Goal: Information Seeking & Learning: Learn about a topic

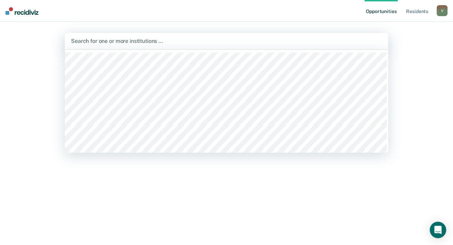
click at [140, 41] on div at bounding box center [226, 41] width 311 height 8
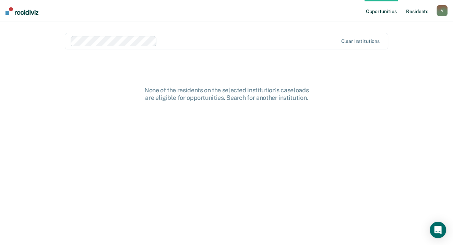
click at [416, 10] on link "Resident s" at bounding box center [416, 11] width 25 height 22
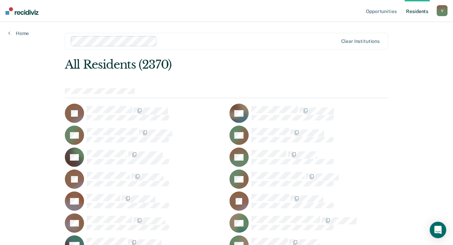
scroll to position [22795, 0]
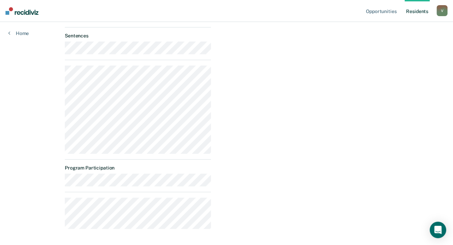
scroll to position [265, 0]
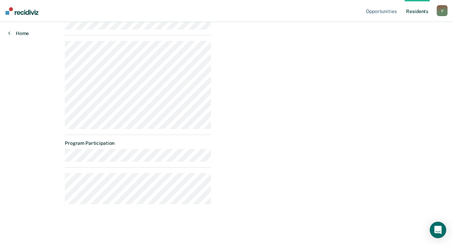
click at [8, 33] on icon at bounding box center [9, 32] width 2 height 5
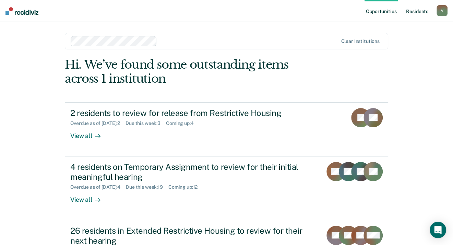
click at [415, 12] on link "Resident s" at bounding box center [416, 11] width 25 height 22
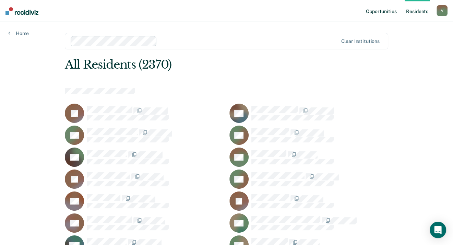
scroll to position [2465, 0]
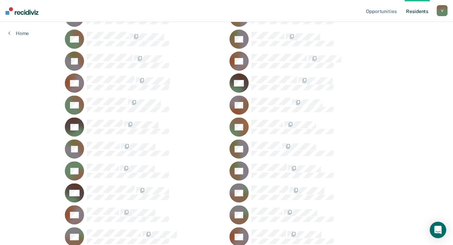
click at [244, 147] on rect at bounding box center [238, 148] width 19 height 19
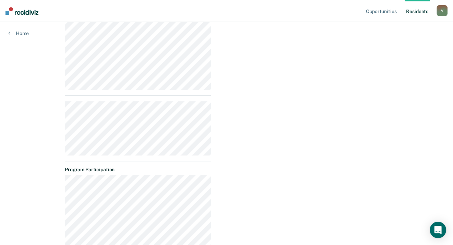
scroll to position [392, 0]
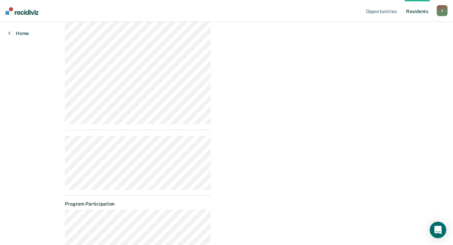
click at [11, 34] on link "Home" at bounding box center [18, 33] width 21 height 6
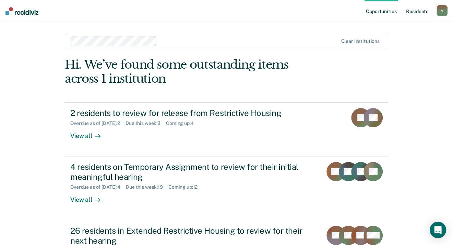
click at [411, 12] on link "Resident s" at bounding box center [416, 11] width 25 height 22
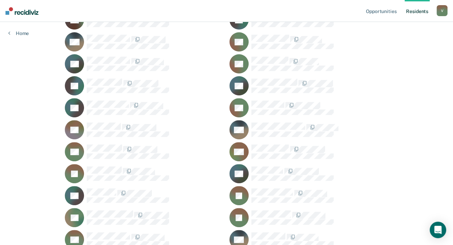
scroll to position [18365, 0]
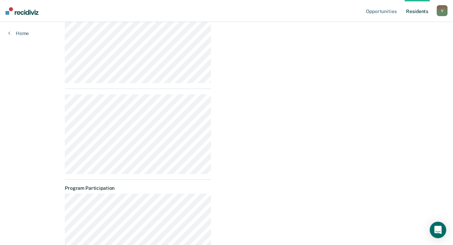
scroll to position [235, 0]
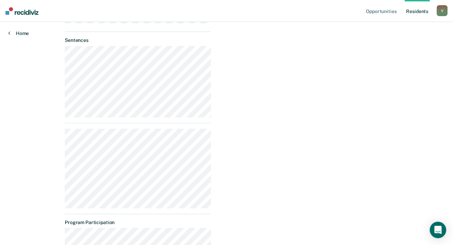
click at [10, 31] on link "Home" at bounding box center [18, 33] width 21 height 6
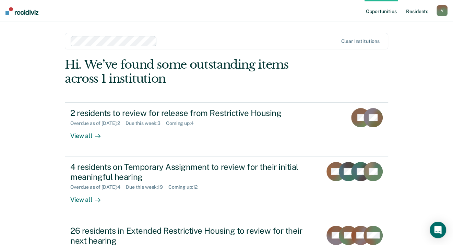
click at [417, 11] on link "Resident s" at bounding box center [416, 11] width 25 height 22
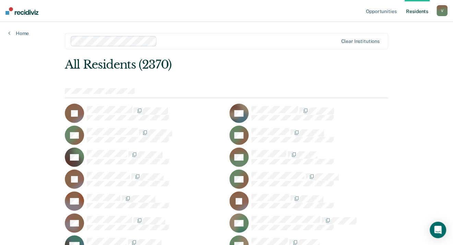
scroll to position [11193, 0]
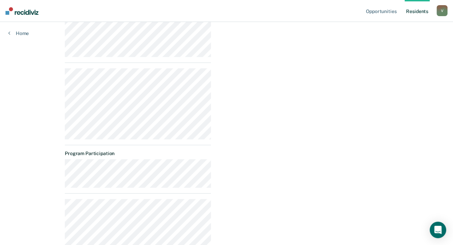
scroll to position [308, 0]
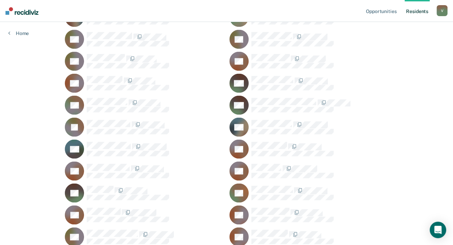
scroll to position [8583, 0]
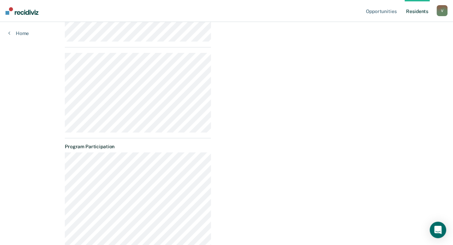
scroll to position [421, 0]
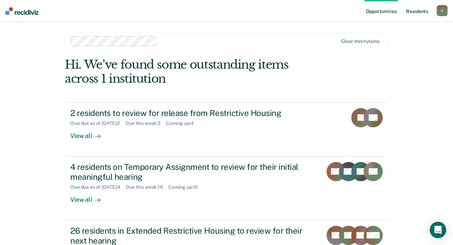
click at [414, 12] on link "Resident s" at bounding box center [416, 11] width 25 height 22
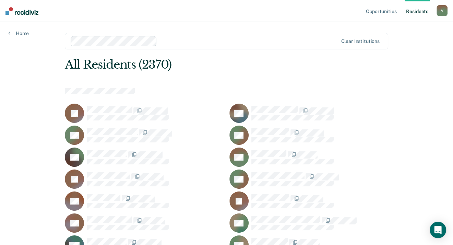
scroll to position [19593, 0]
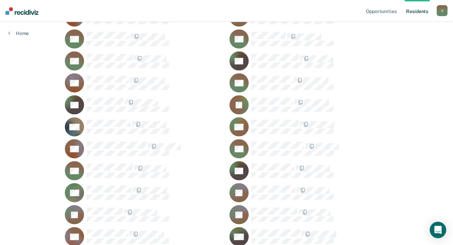
scroll to position [4307, 0]
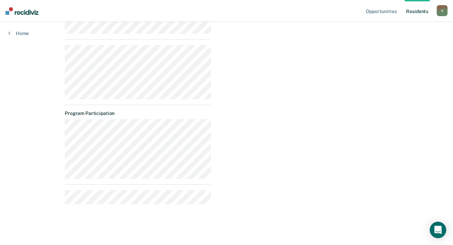
scroll to position [257, 0]
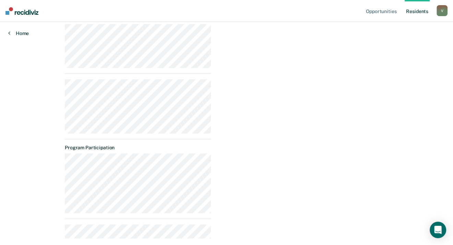
click at [8, 32] on icon at bounding box center [9, 32] width 2 height 5
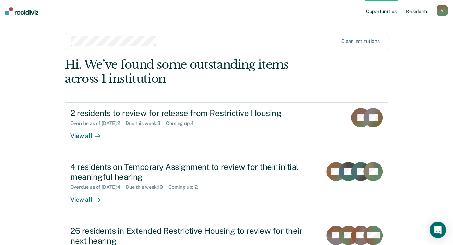
click at [411, 10] on link "Resident s" at bounding box center [416, 11] width 25 height 22
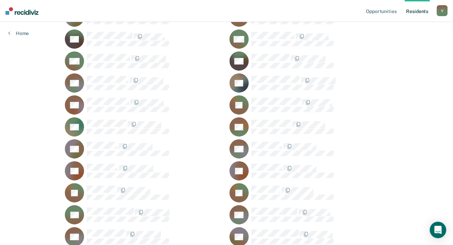
scroll to position [19593, 0]
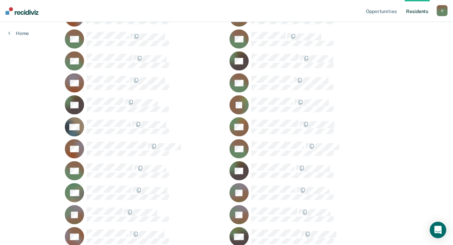
scroll to position [9965, 0]
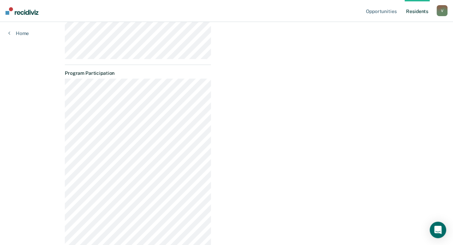
scroll to position [305, 0]
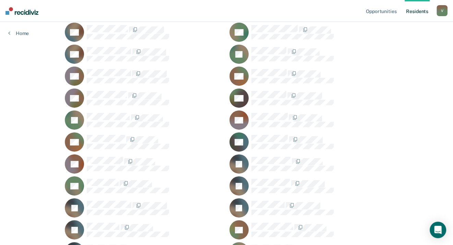
scroll to position [4460, 0]
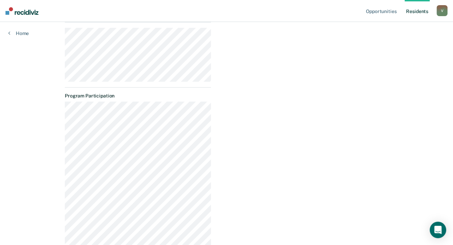
scroll to position [259, 0]
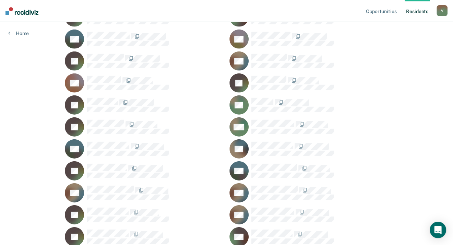
scroll to position [4351, 0]
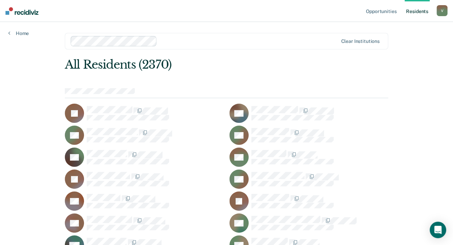
scroll to position [4351, 0]
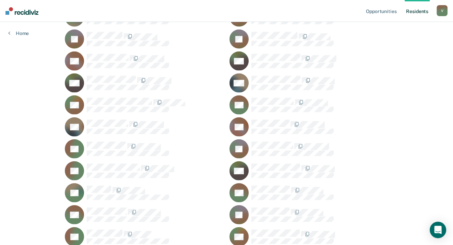
scroll to position [19768, 0]
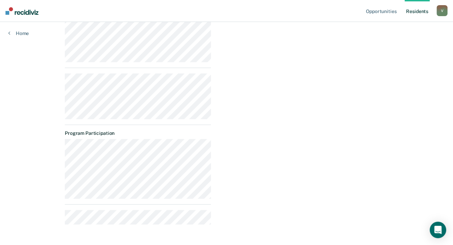
scroll to position [431, 0]
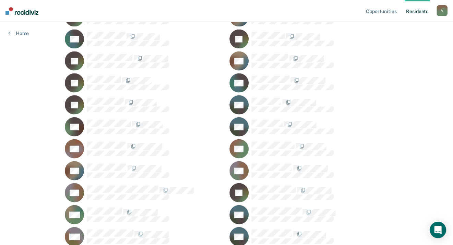
scroll to position [18343, 0]
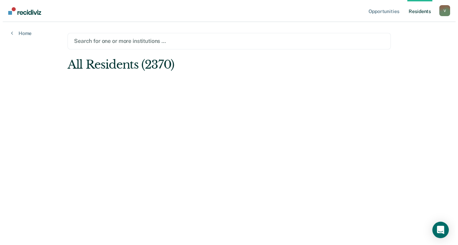
scroll to position [0, 0]
click at [417, 11] on link "Resident s" at bounding box center [422, 11] width 25 height 22
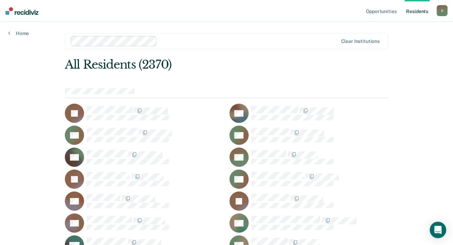
scroll to position [18343, 0]
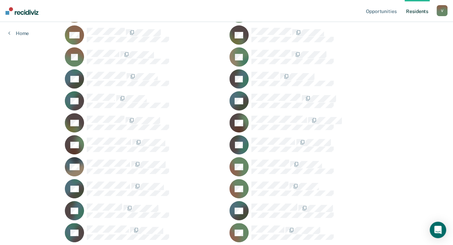
scroll to position [17707, 0]
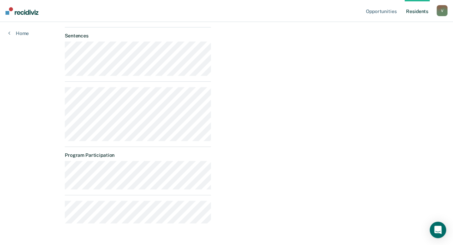
scroll to position [259, 0]
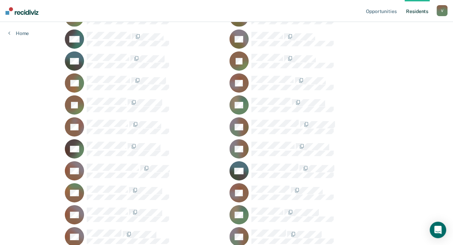
scroll to position [23080, 0]
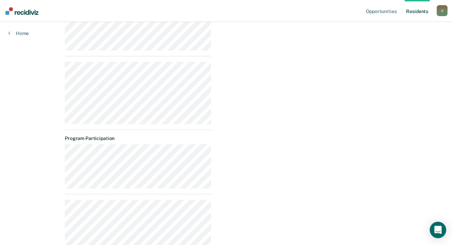
scroll to position [514, 0]
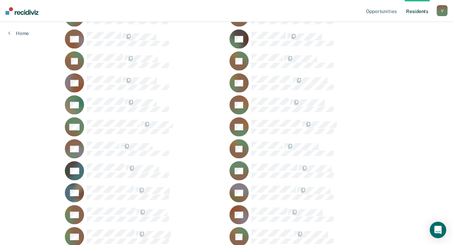
scroll to position [8912, 0]
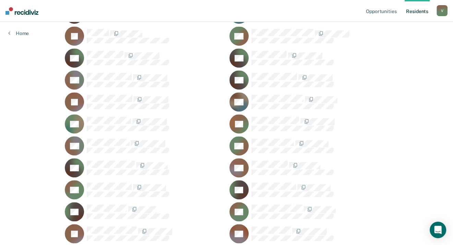
scroll to position [17817, 0]
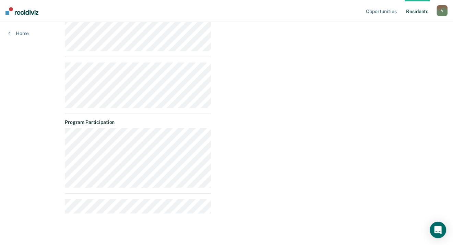
scroll to position [283, 0]
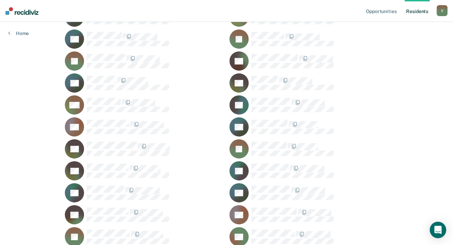
scroll to position [13715, 0]
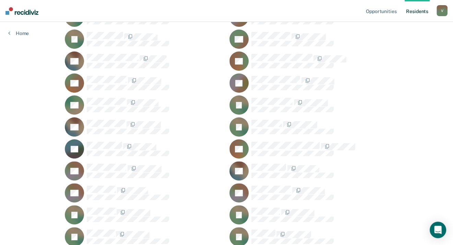
scroll to position [12224, 0]
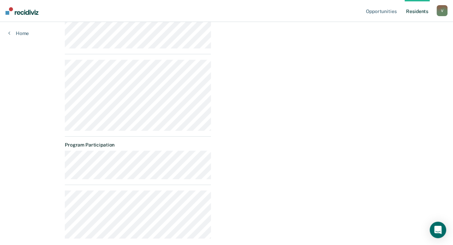
scroll to position [343, 0]
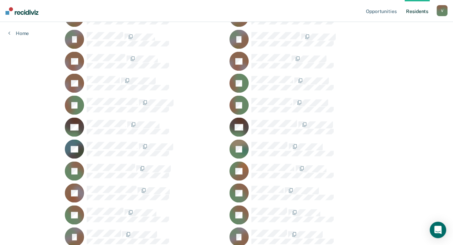
scroll to position [25734, 0]
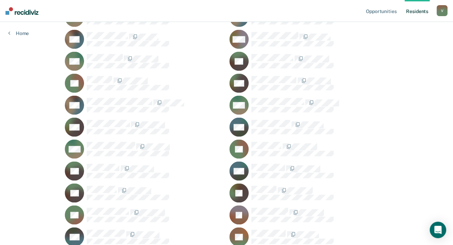
scroll to position [25734, 0]
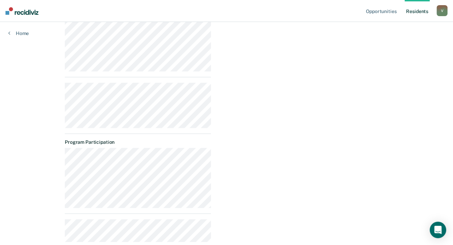
scroll to position [346, 0]
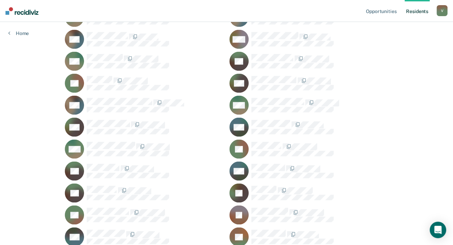
scroll to position [6741, 0]
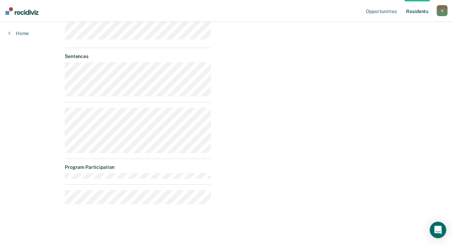
scroll to position [82, 0]
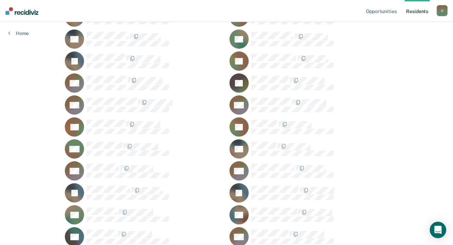
scroll to position [13540, 0]
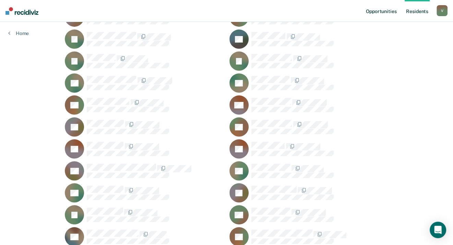
scroll to position [24462, 0]
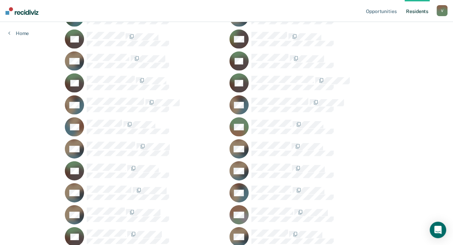
scroll to position [14856, 0]
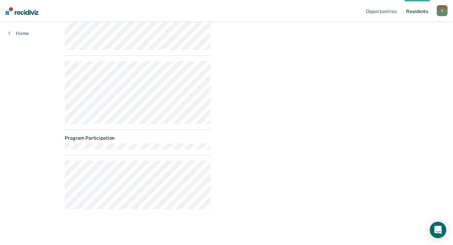
scroll to position [313, 0]
